Goal: Check status: Check status

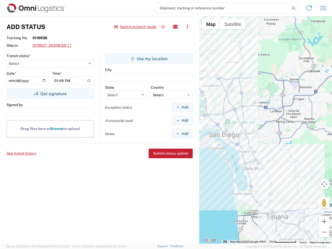
click at [223, 8] on input "search" at bounding box center [223, 8] width 134 height 10
click at [294, 8] on icon at bounding box center [293, 8] width 7 height 7
click at [309, 8] on icon at bounding box center [309, 8] width 8 height 8
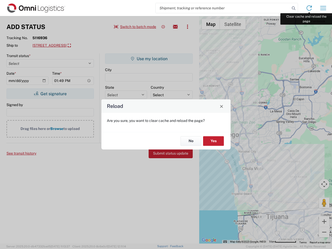
click at [323, 8] on div "Reload Are you sure, you want to clear cache and reload the page? No Yes" at bounding box center [166, 124] width 332 height 249
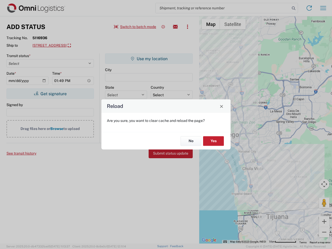
click at [135, 27] on div "Reload Are you sure, you want to clear cache and reload the page? No Yes" at bounding box center [166, 124] width 332 height 249
click at [163, 27] on div "Reload Are you sure, you want to clear cache and reload the page? No Yes" at bounding box center [166, 124] width 332 height 249
click at [175, 27] on div "Reload Are you sure, you want to clear cache and reload the page? No Yes" at bounding box center [166, 124] width 332 height 249
click at [188, 27] on div "Reload Are you sure, you want to clear cache and reload the page? No Yes" at bounding box center [166, 124] width 332 height 249
click at [78, 46] on div "Reload Are you sure, you want to clear cache and reload the page? No Yes" at bounding box center [166, 124] width 332 height 249
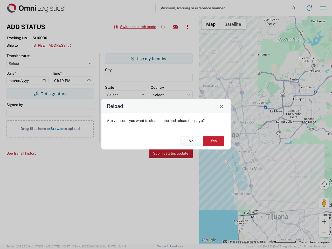
click at [50, 94] on div "Reload Are you sure, you want to clear cache and reload the page? No Yes" at bounding box center [166, 124] width 332 height 249
